Goal: Navigation & Orientation: Find specific page/section

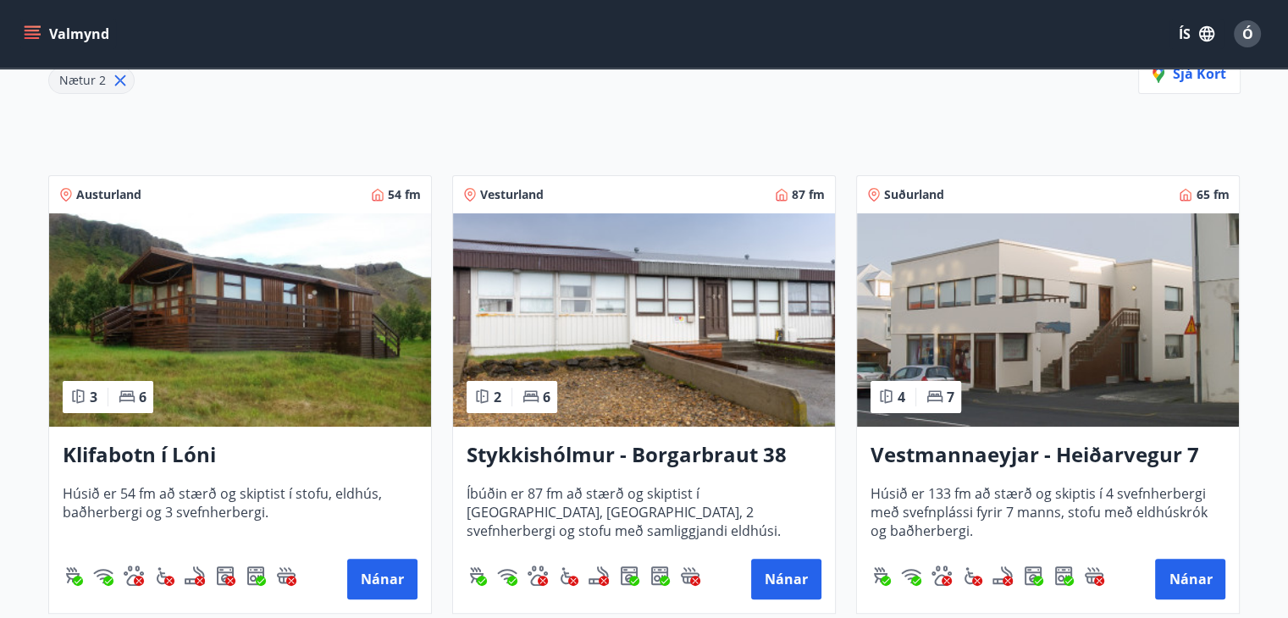
scroll to position [254, 0]
click at [44, 35] on button "Valmynd" at bounding box center [68, 34] width 96 height 30
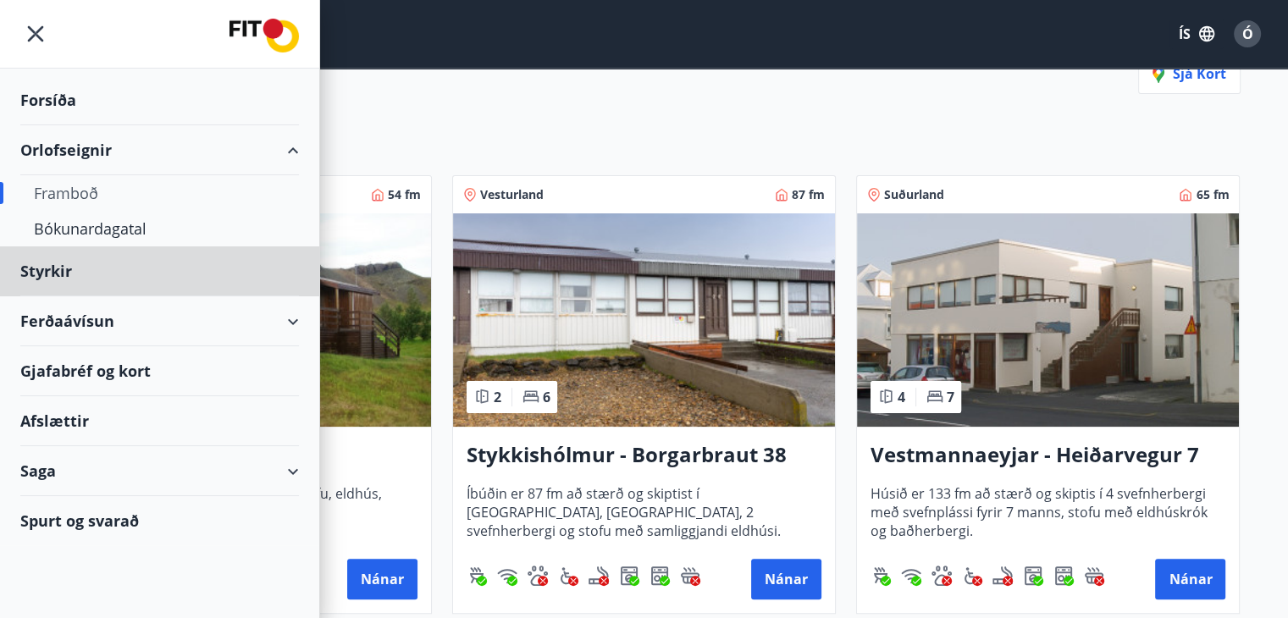
click at [37, 102] on div "Forsíða" at bounding box center [159, 100] width 279 height 50
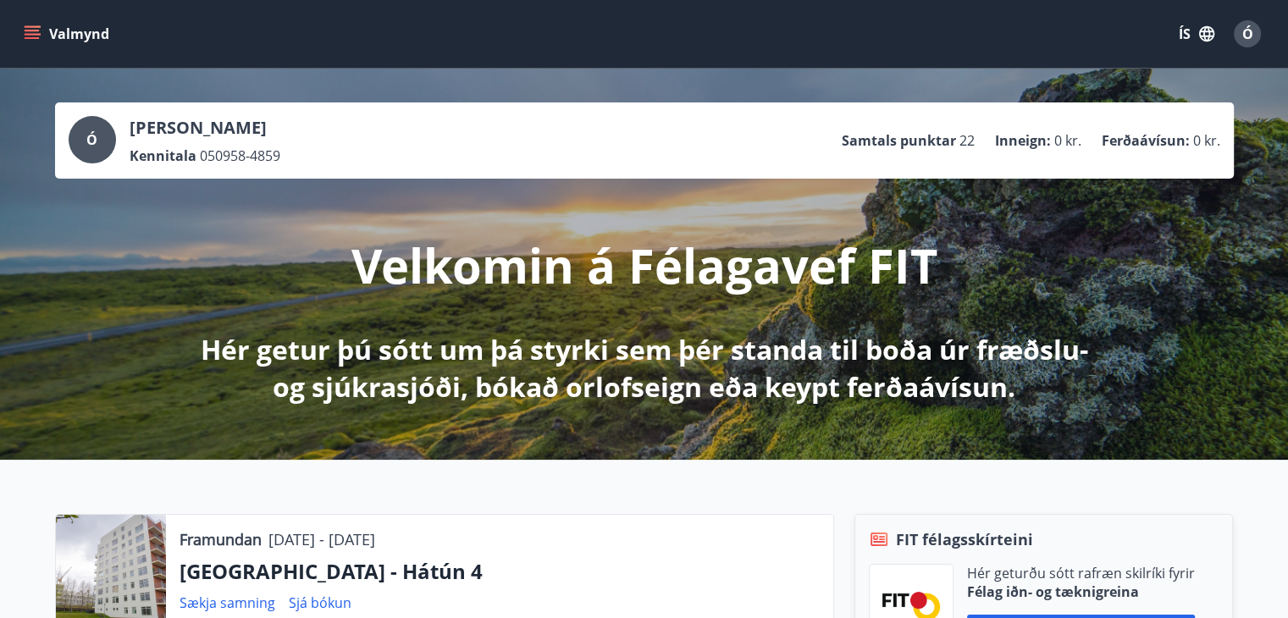
click at [32, 25] on button "Valmynd" at bounding box center [68, 34] width 96 height 30
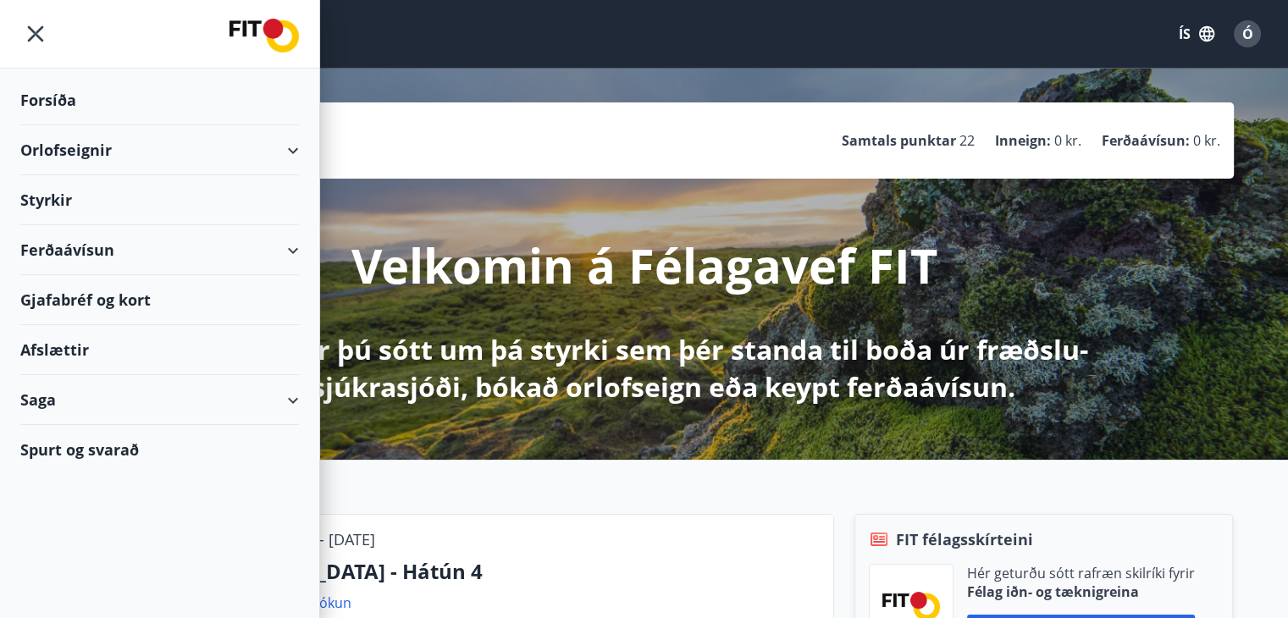
click at [86, 152] on div "Orlofseignir" at bounding box center [159, 150] width 279 height 50
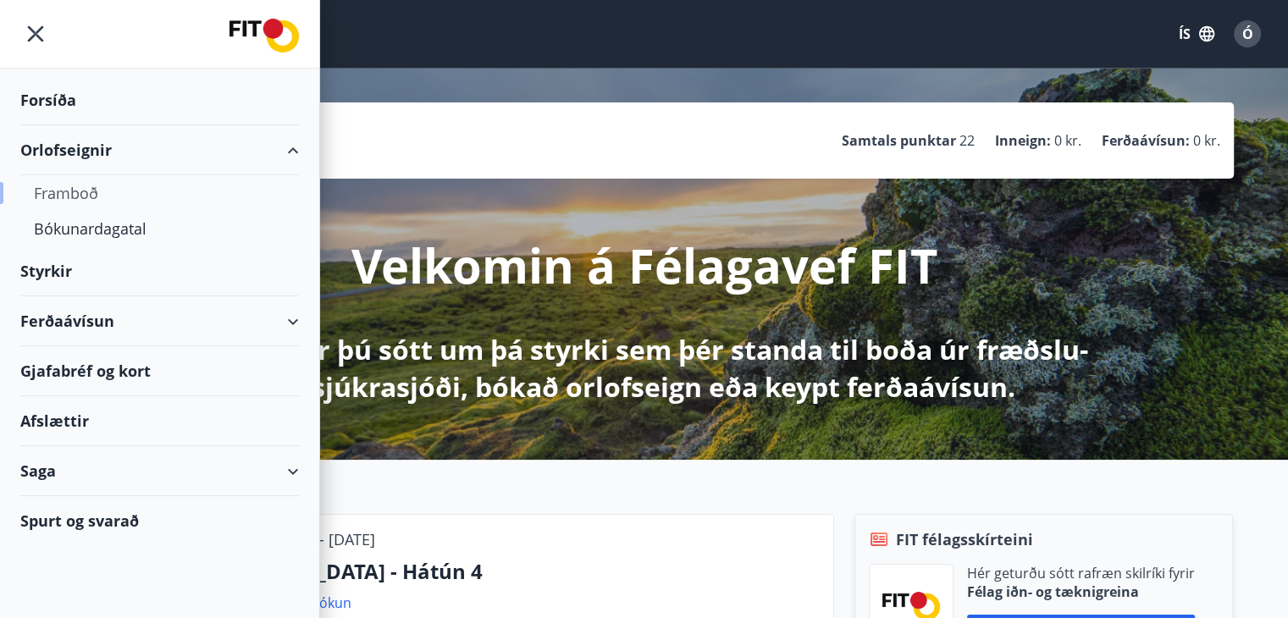
click at [86, 183] on div "Framboð" at bounding box center [159, 193] width 251 height 36
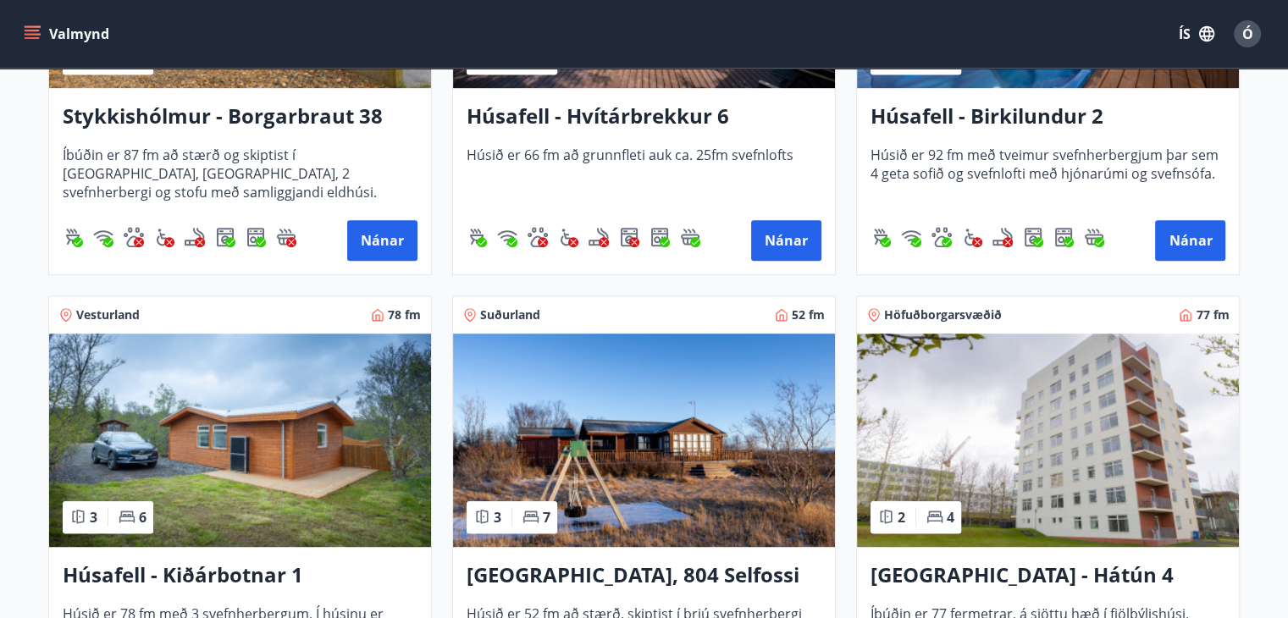
scroll to position [1101, 0]
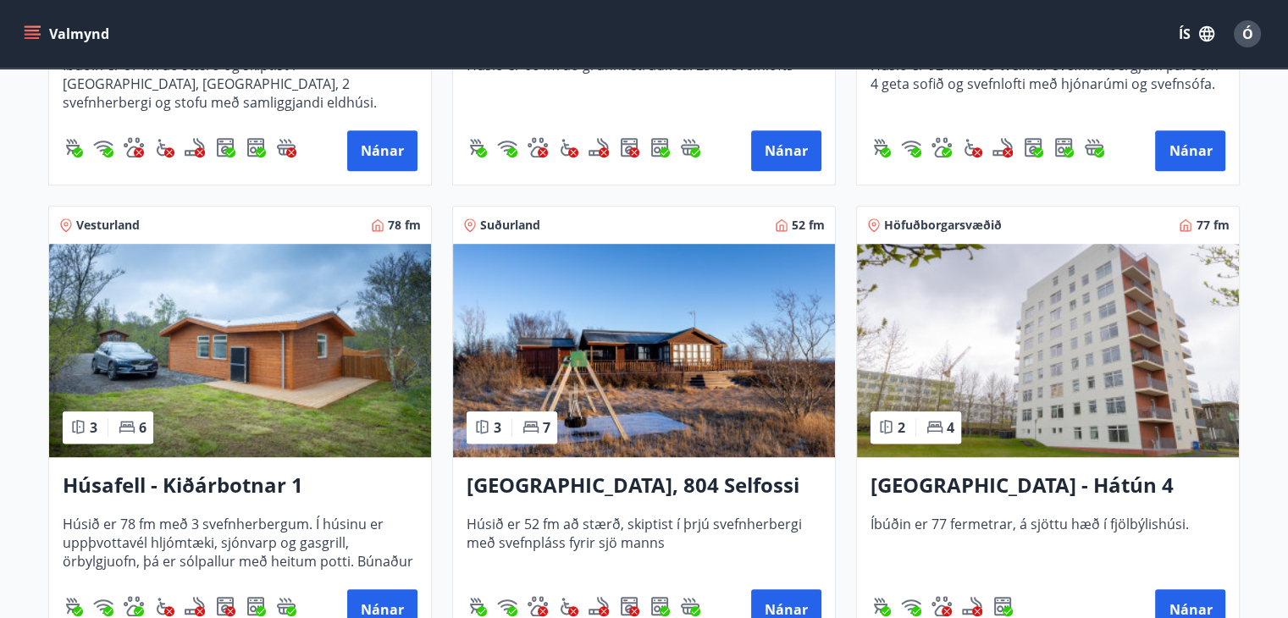
click at [976, 314] on img at bounding box center [1048, 350] width 382 height 213
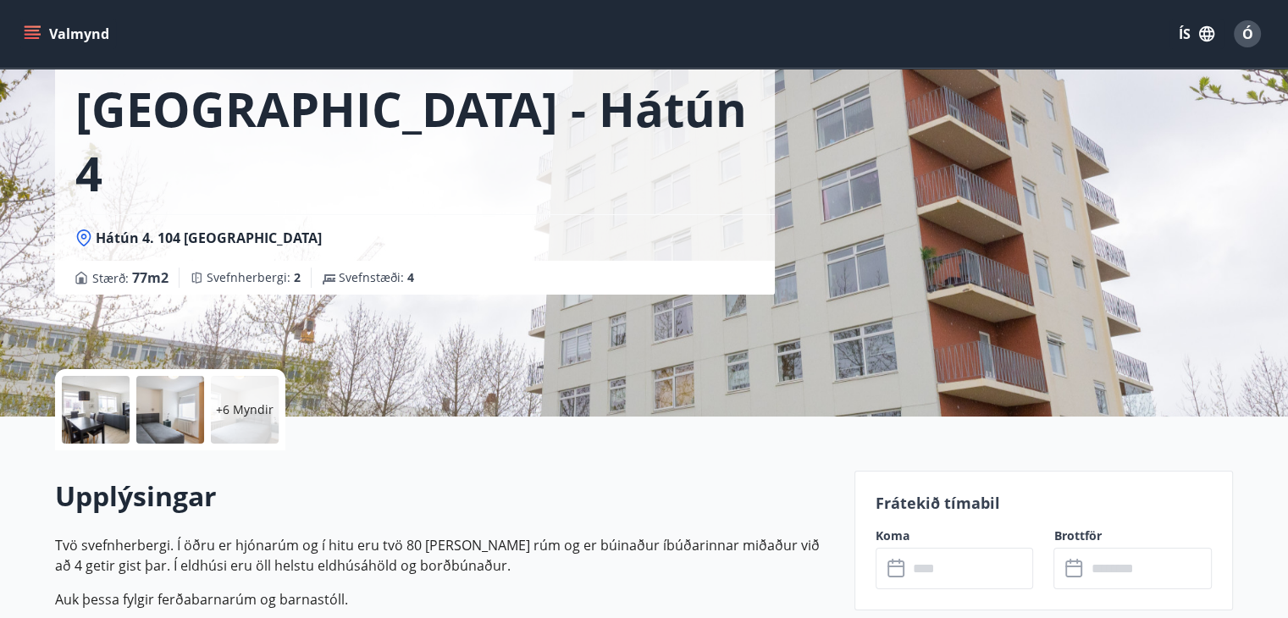
scroll to position [254, 0]
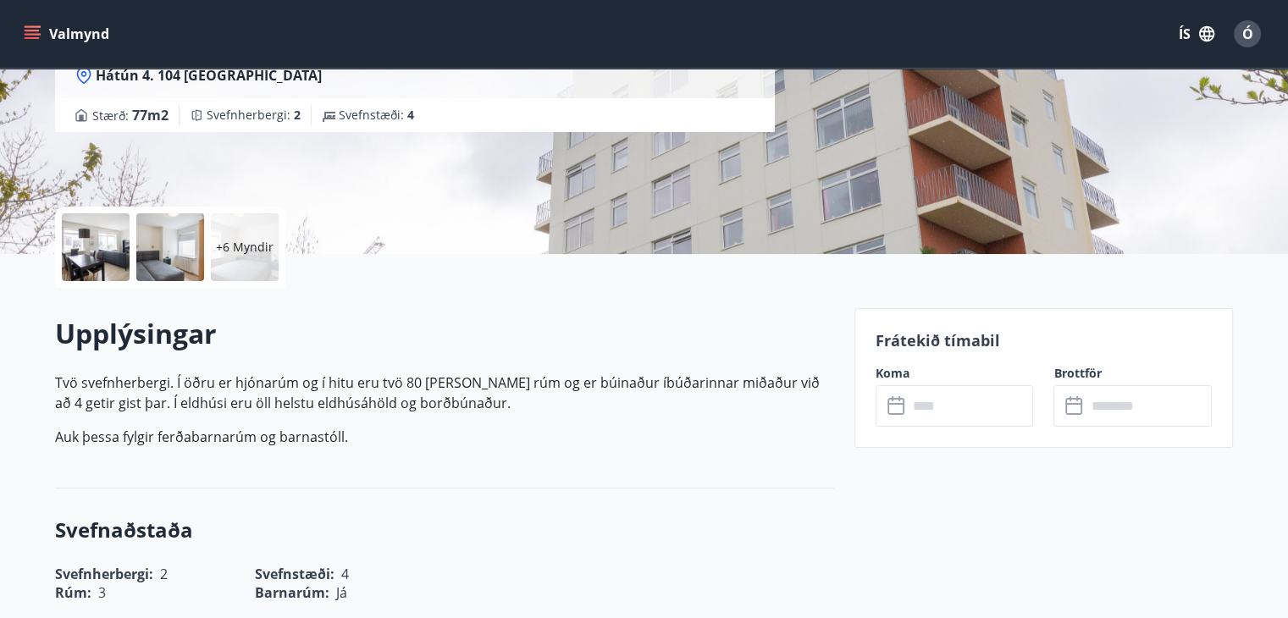
click at [897, 408] on icon at bounding box center [897, 406] width 20 height 20
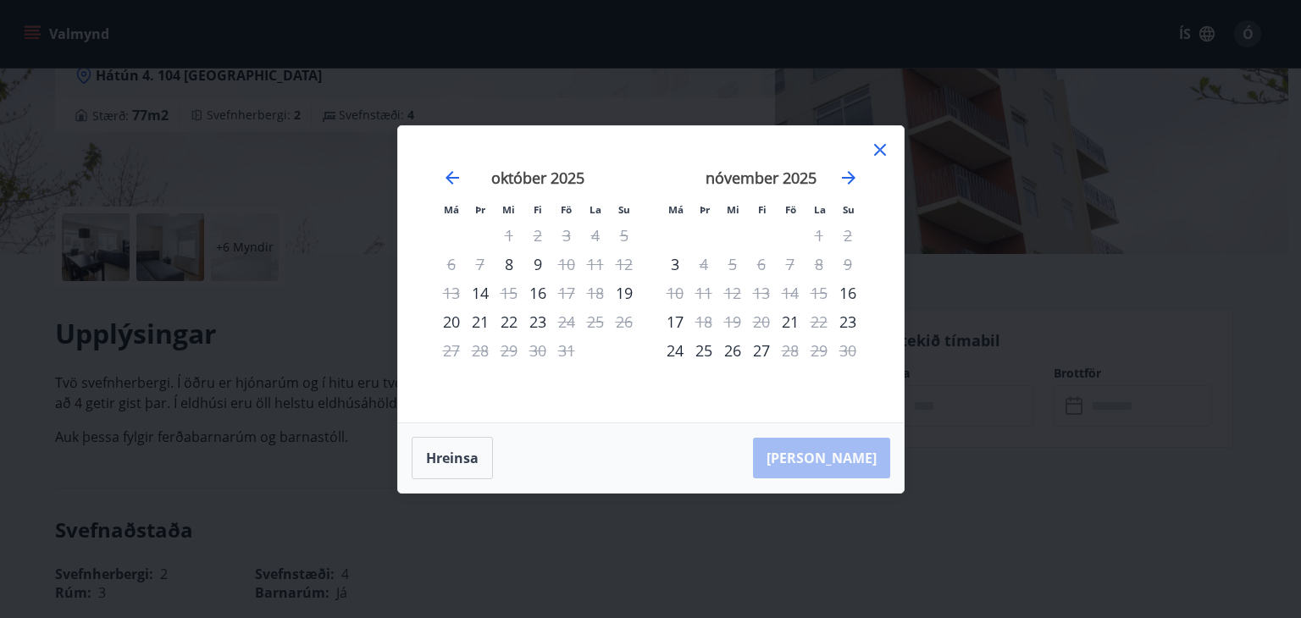
click at [878, 145] on icon at bounding box center [880, 150] width 20 height 20
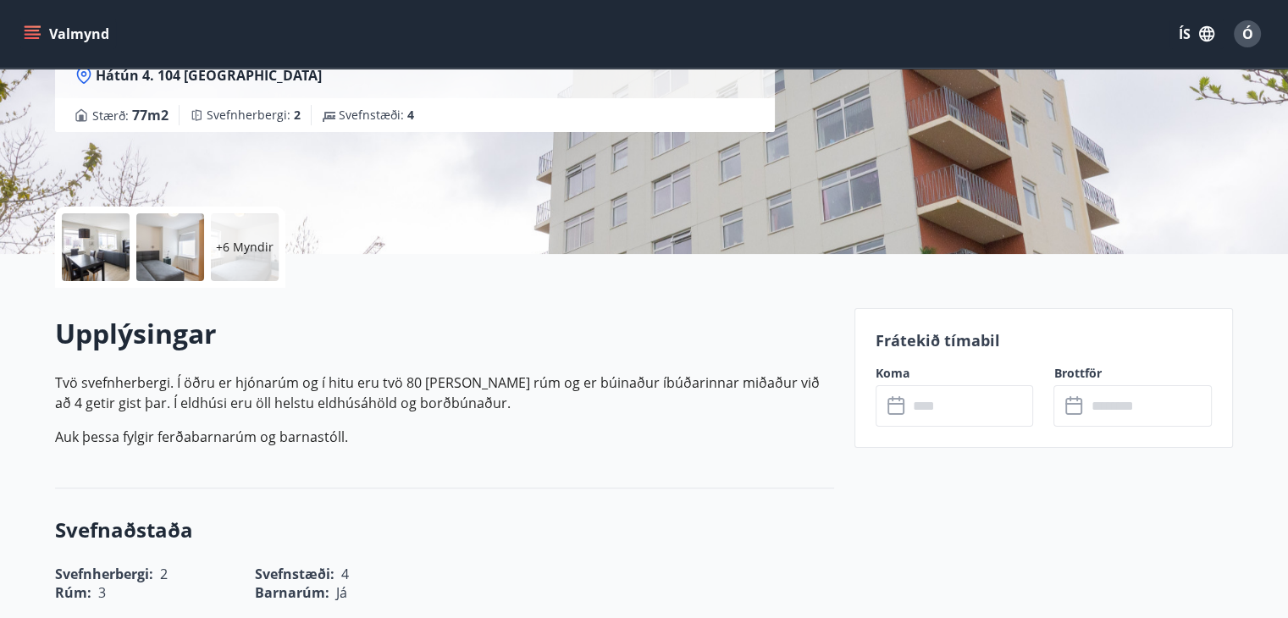
click at [30, 33] on icon "menu" at bounding box center [32, 33] width 17 height 17
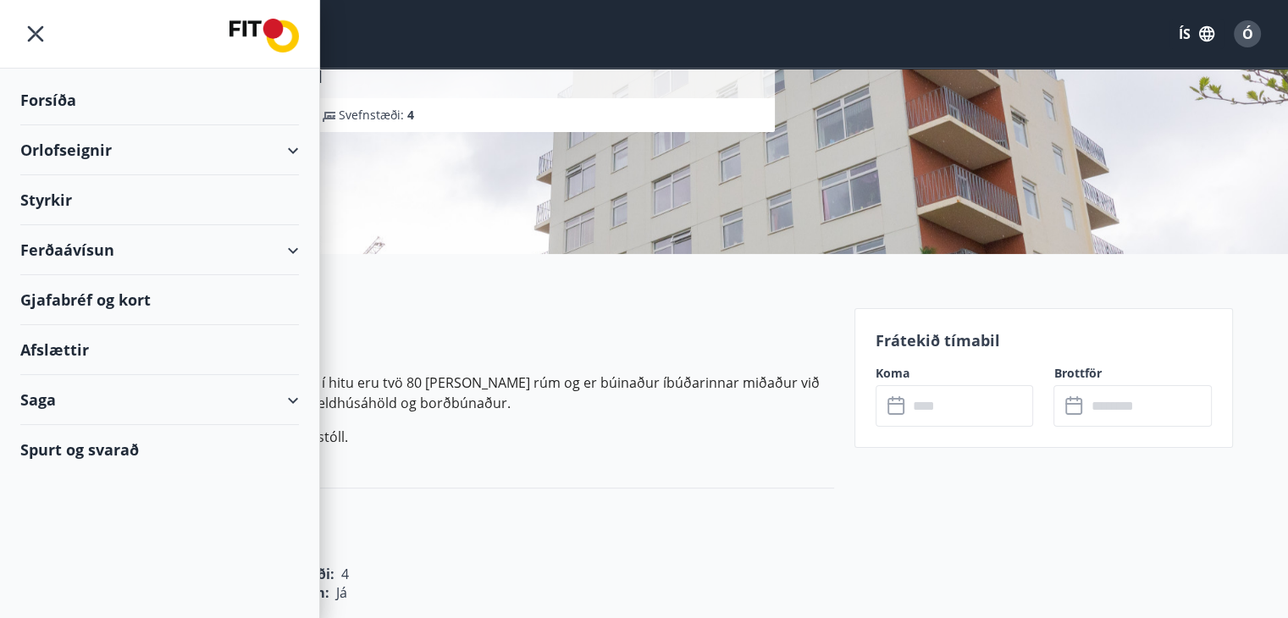
click at [54, 87] on div "Forsíða" at bounding box center [159, 100] width 279 height 50
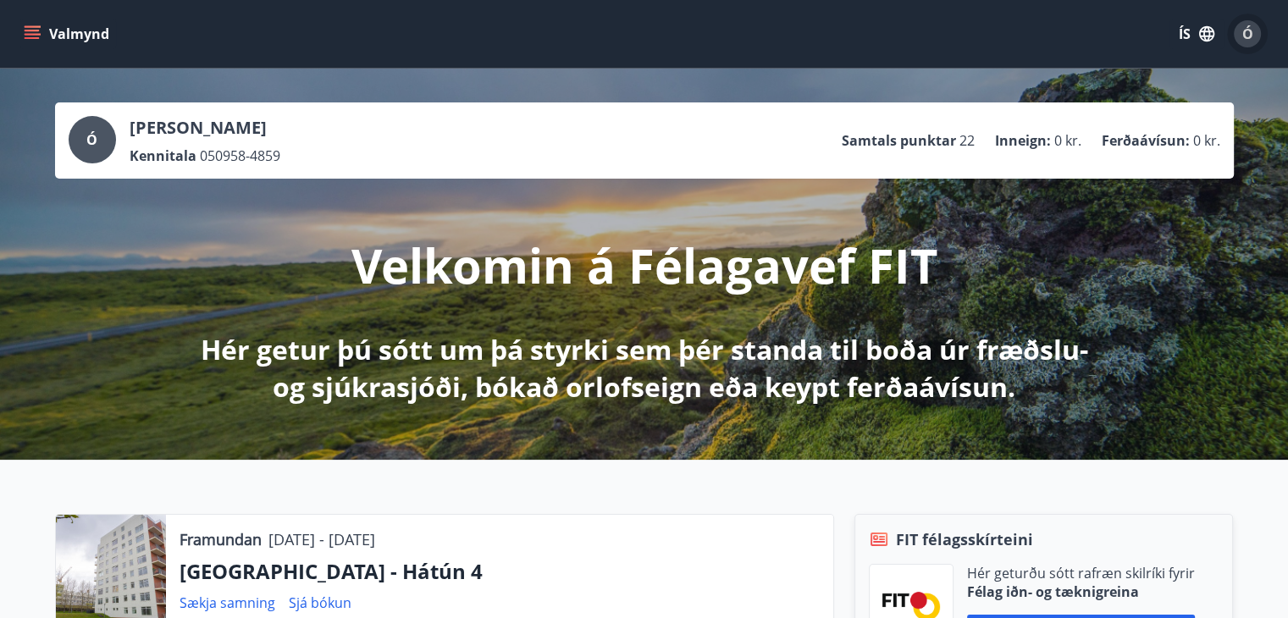
click at [1243, 31] on span "Ó" at bounding box center [1247, 34] width 11 height 19
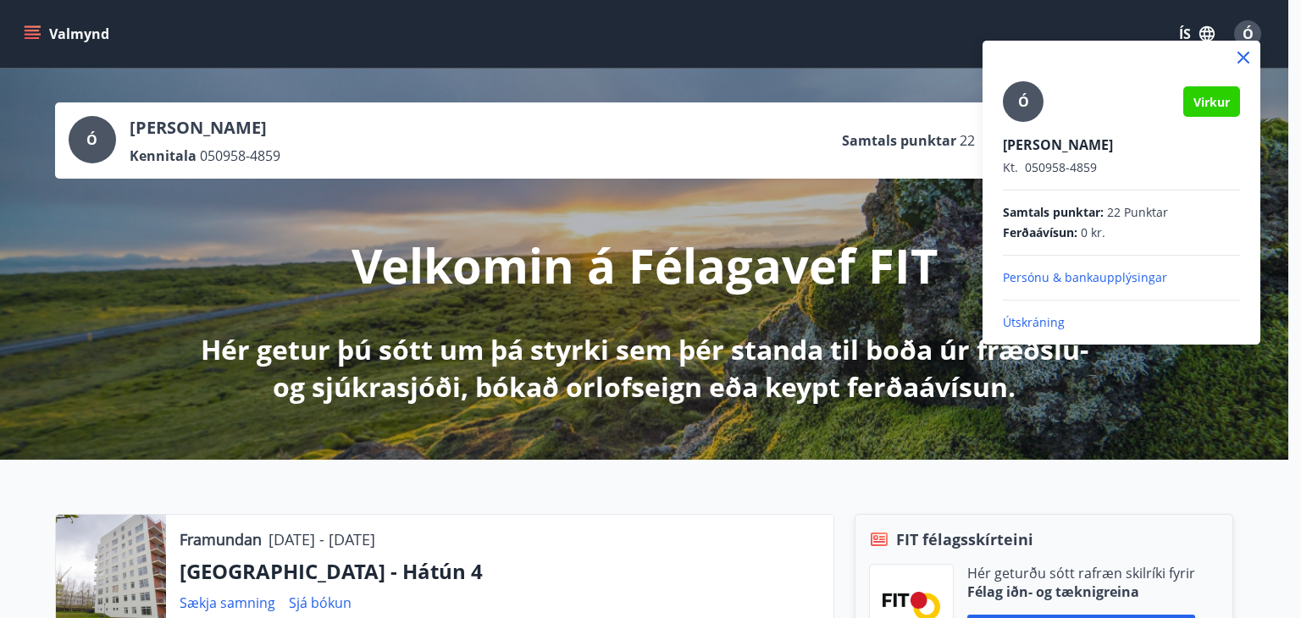
click at [1240, 62] on icon at bounding box center [1243, 57] width 20 height 20
